Goal: Complete application form

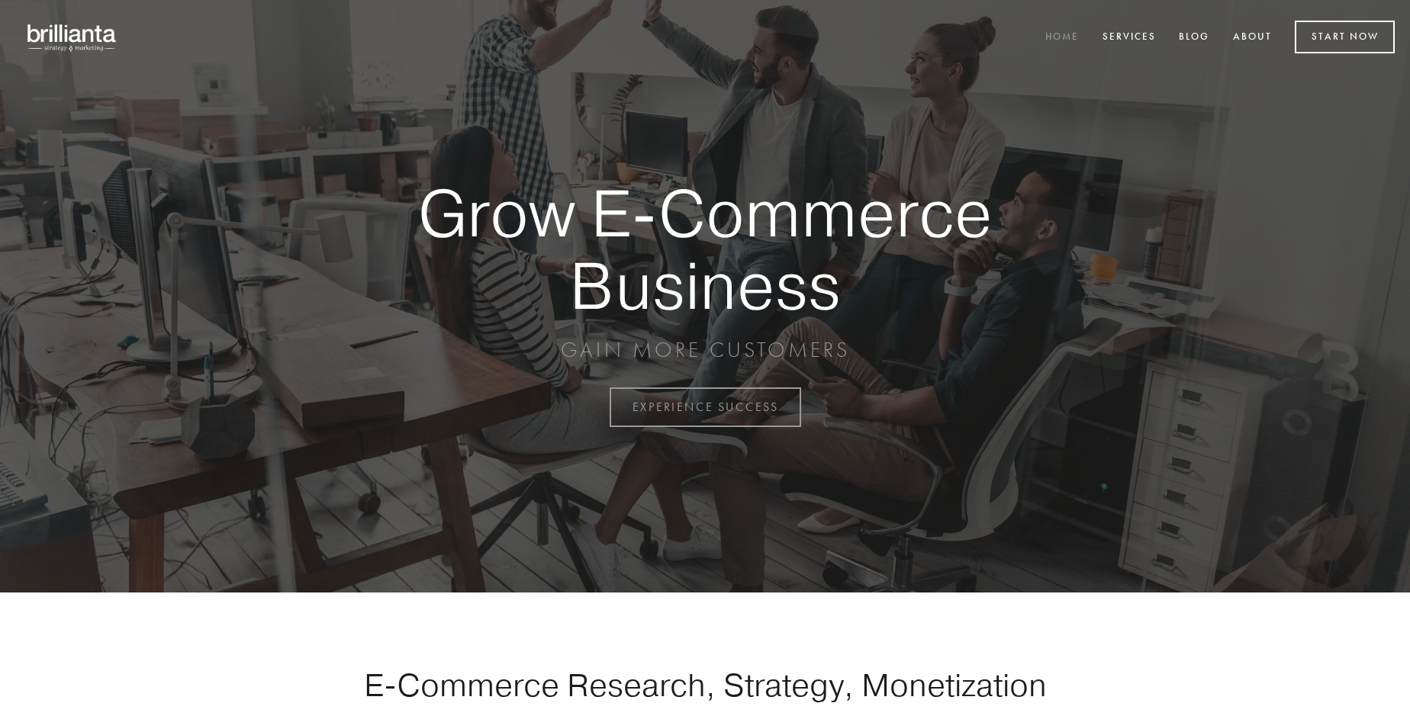
scroll to position [3999, 0]
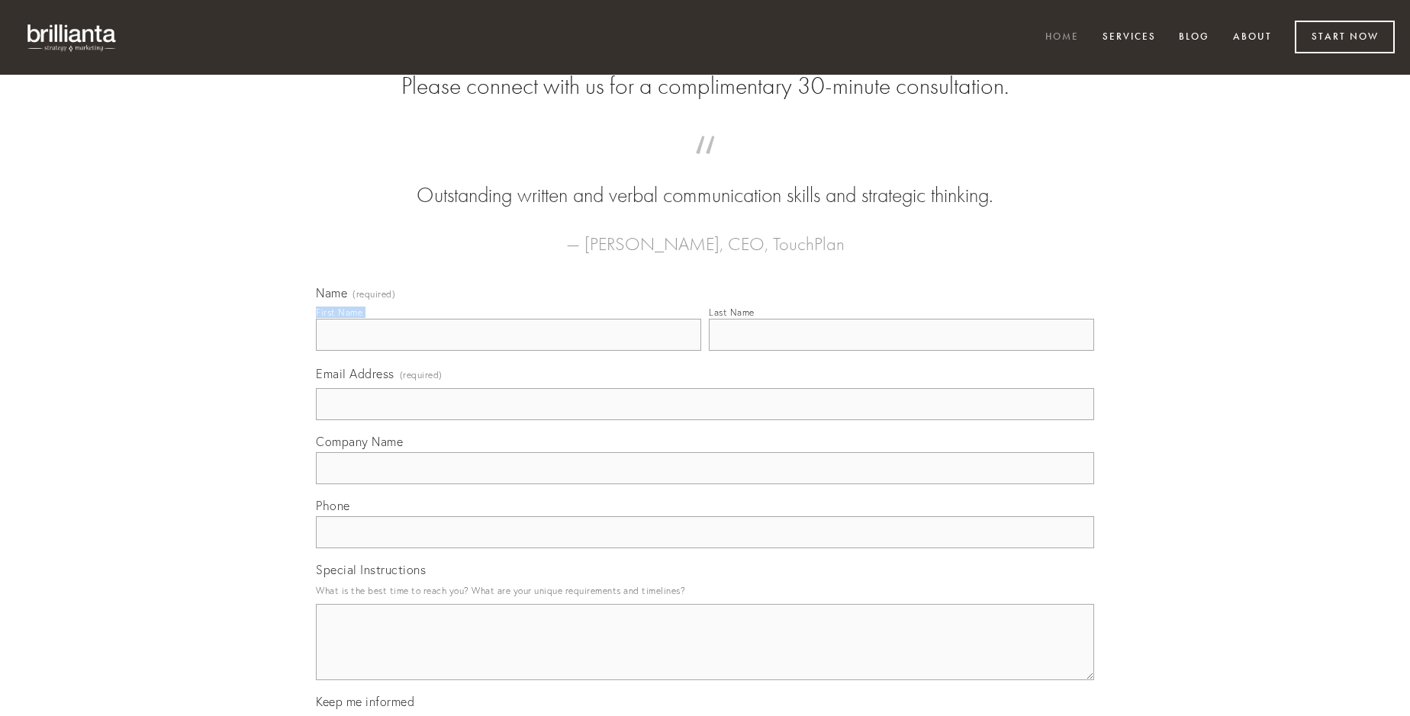
type input "[PERSON_NAME]"
click at [901, 351] on input "Last Name" at bounding box center [901, 335] width 385 height 32
type input "[PERSON_NAME]"
click at [705, 420] on input "Email Address (required)" at bounding box center [705, 404] width 778 height 32
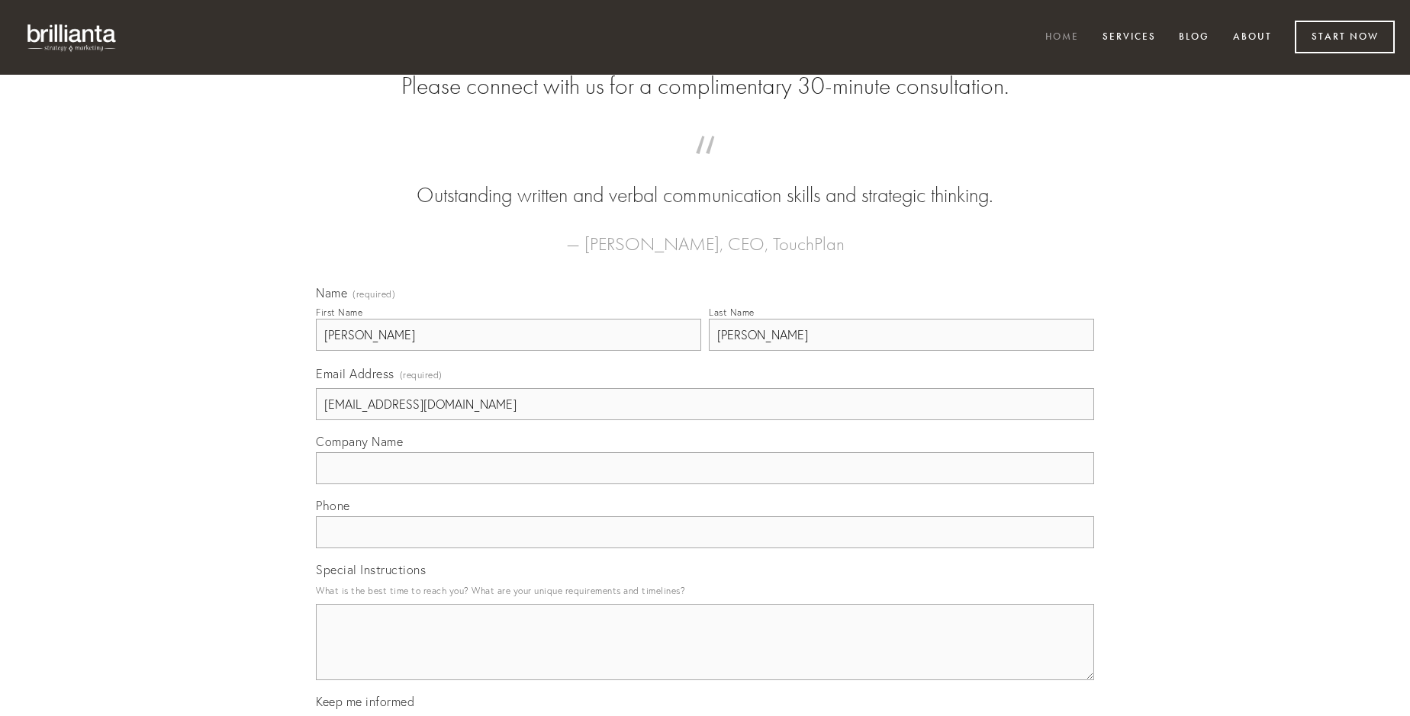
type input "[EMAIL_ADDRESS][DOMAIN_NAME]"
click at [705, 484] on input "Company Name" at bounding box center [705, 468] width 778 height 32
type input "delicate"
click at [705, 549] on input "text" at bounding box center [705, 532] width 778 height 32
click at [705, 656] on textarea "Special Instructions" at bounding box center [705, 642] width 778 height 76
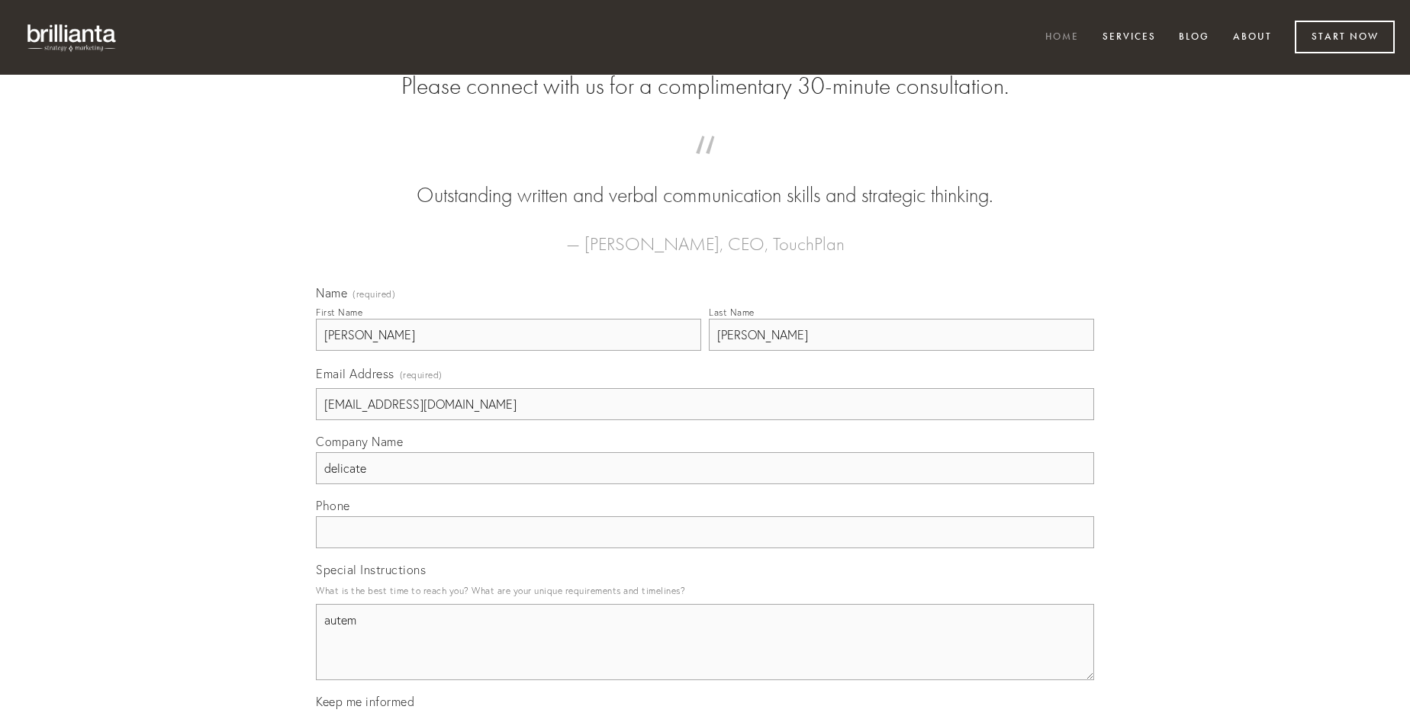
type textarea "autem"
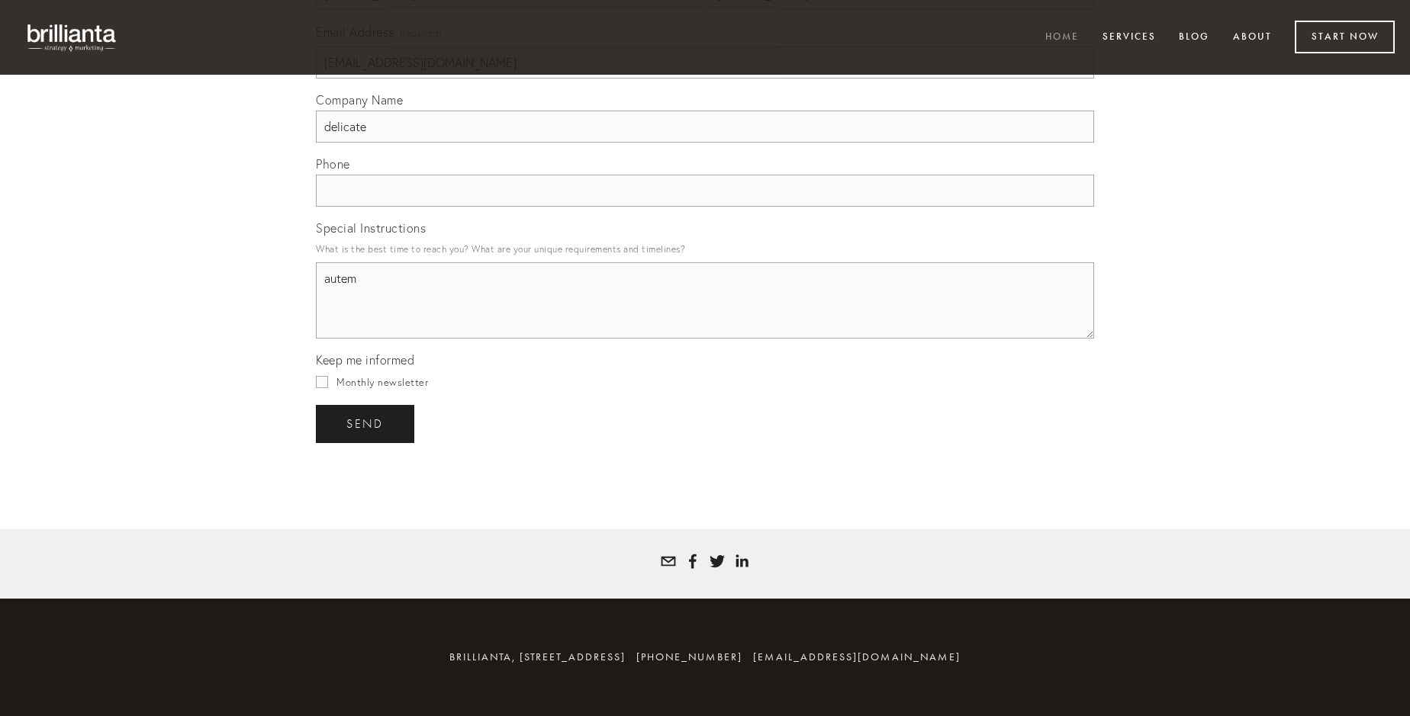
click at [366, 423] on span "send" at bounding box center [364, 424] width 37 height 14
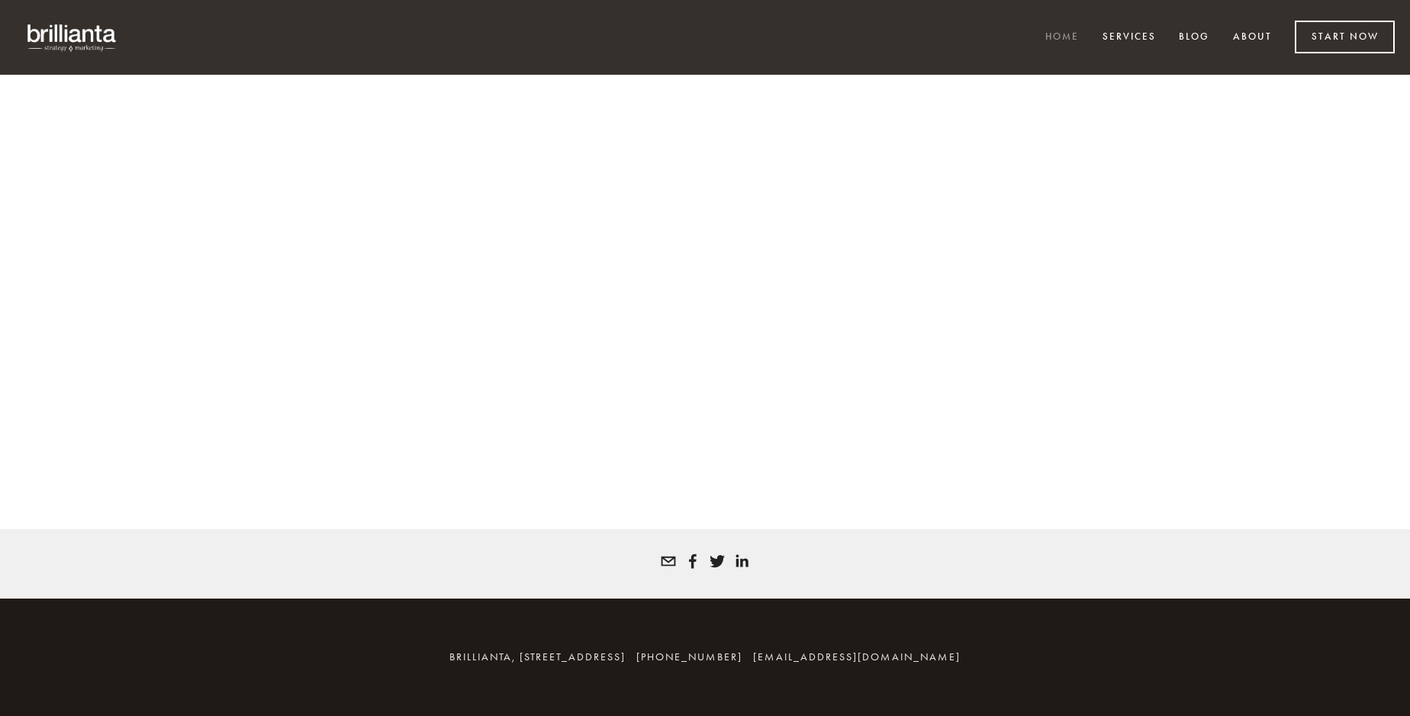
scroll to position [3978, 0]
